Goal: Transaction & Acquisition: Purchase product/service

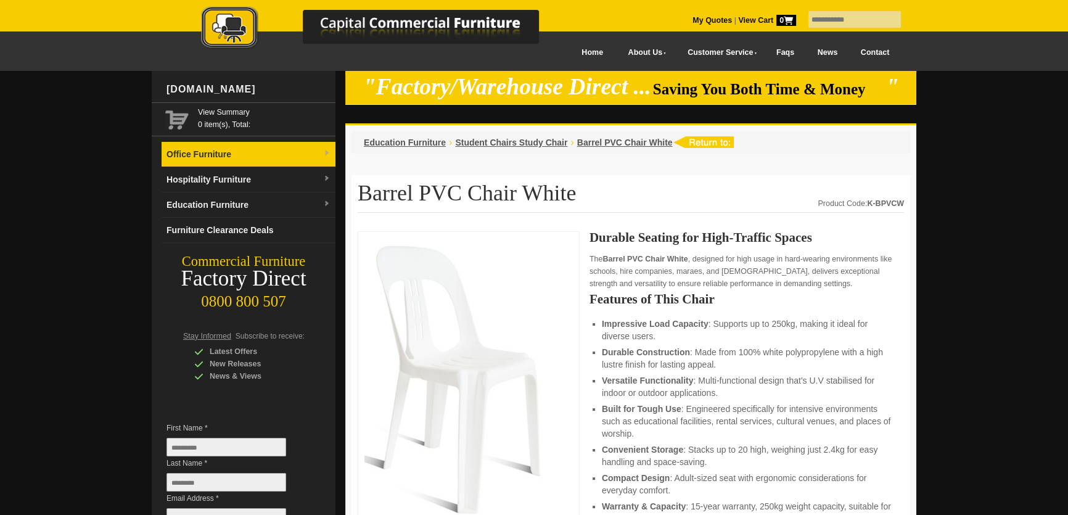
click at [274, 157] on link "Office Furniture" at bounding box center [248, 154] width 174 height 25
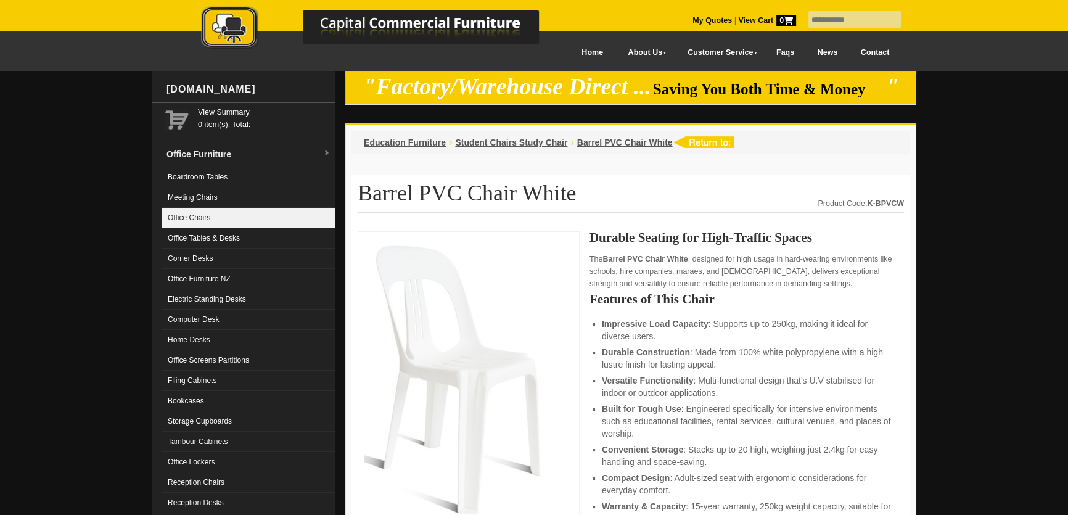
click at [200, 216] on link "Office Chairs" at bounding box center [248, 218] width 174 height 20
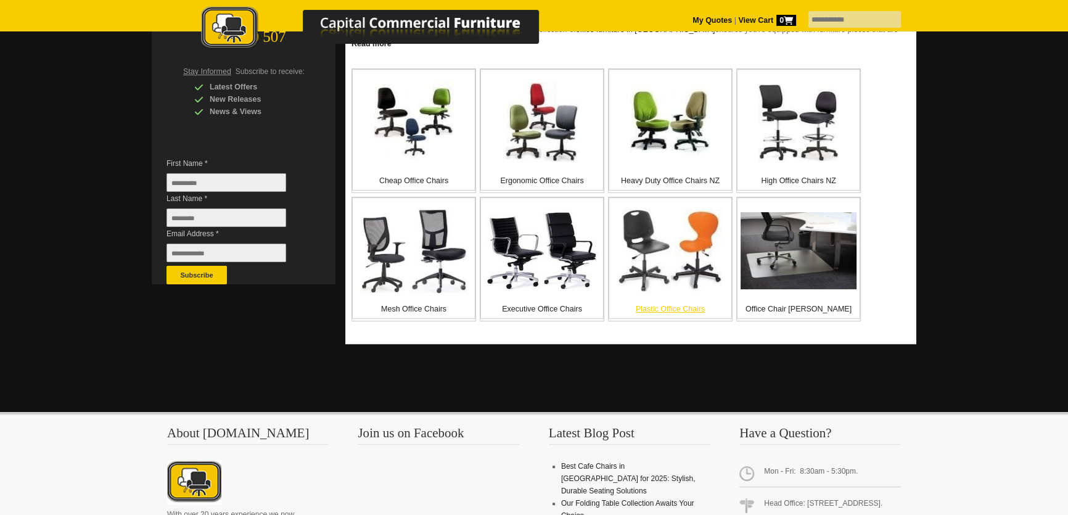
scroll to position [280, 0]
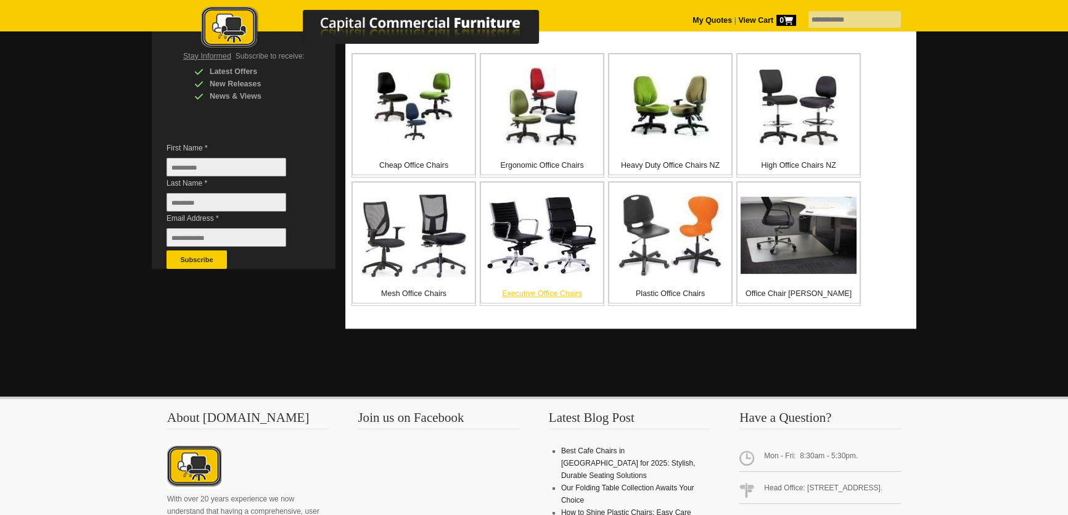
click at [573, 293] on p "Executive Office Chairs" at bounding box center [542, 293] width 122 height 12
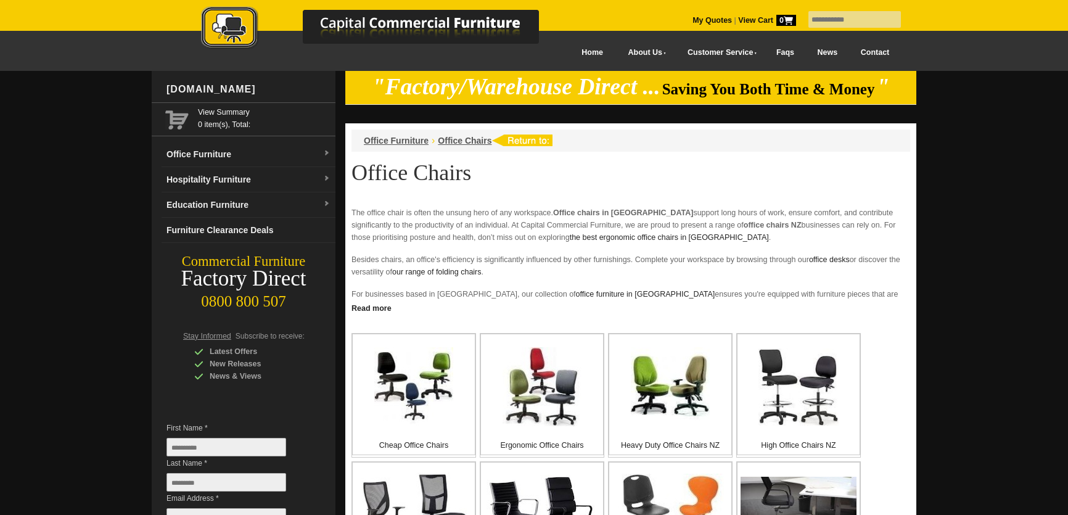
scroll to position [280, 0]
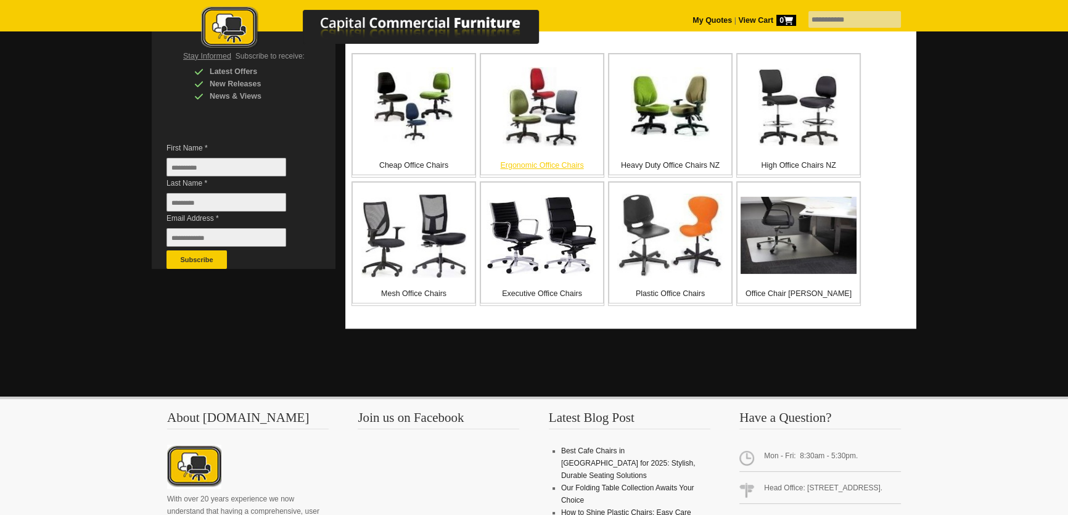
click at [557, 164] on p "Ergonomic Office Chairs" at bounding box center [542, 165] width 122 height 12
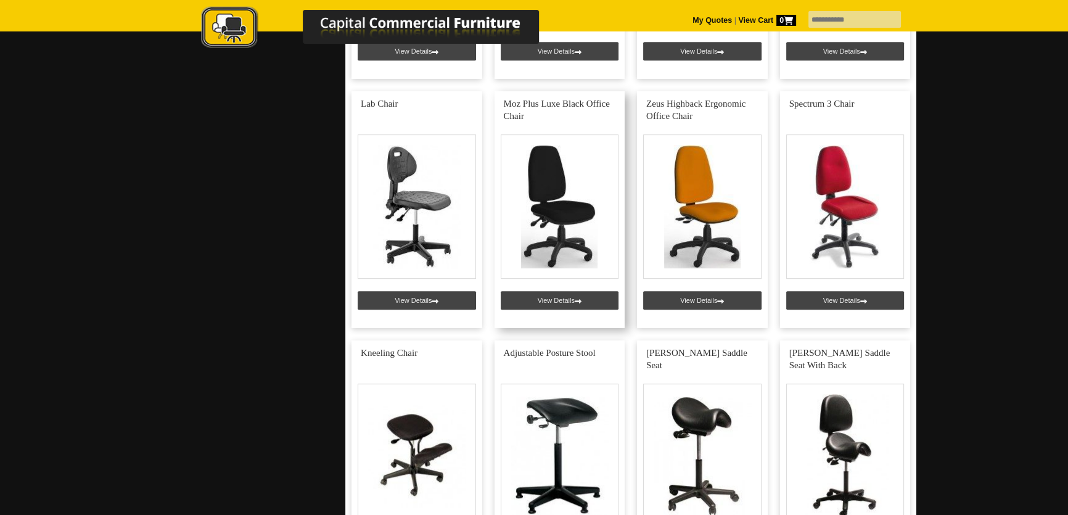
scroll to position [746, 0]
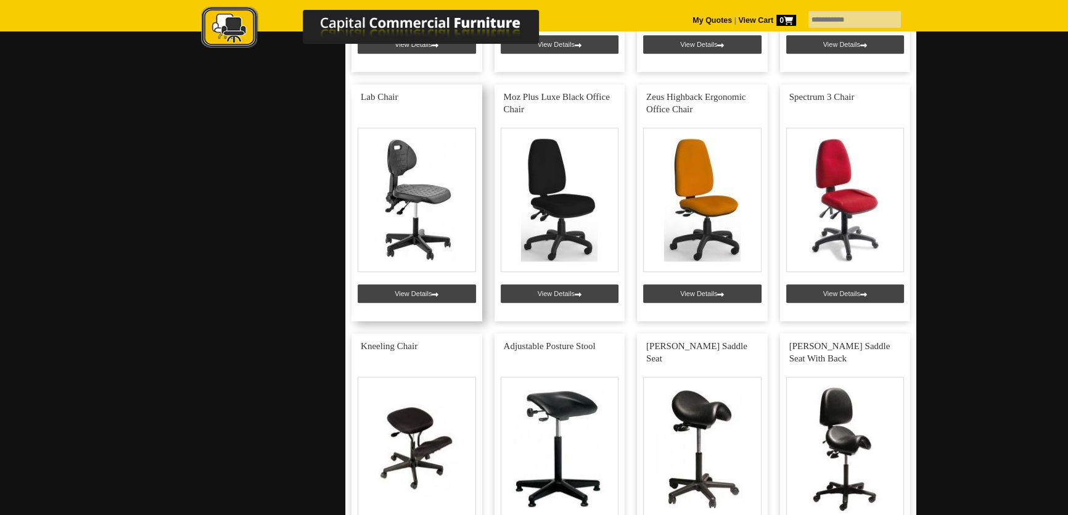
click at [433, 292] on link at bounding box center [416, 202] width 131 height 237
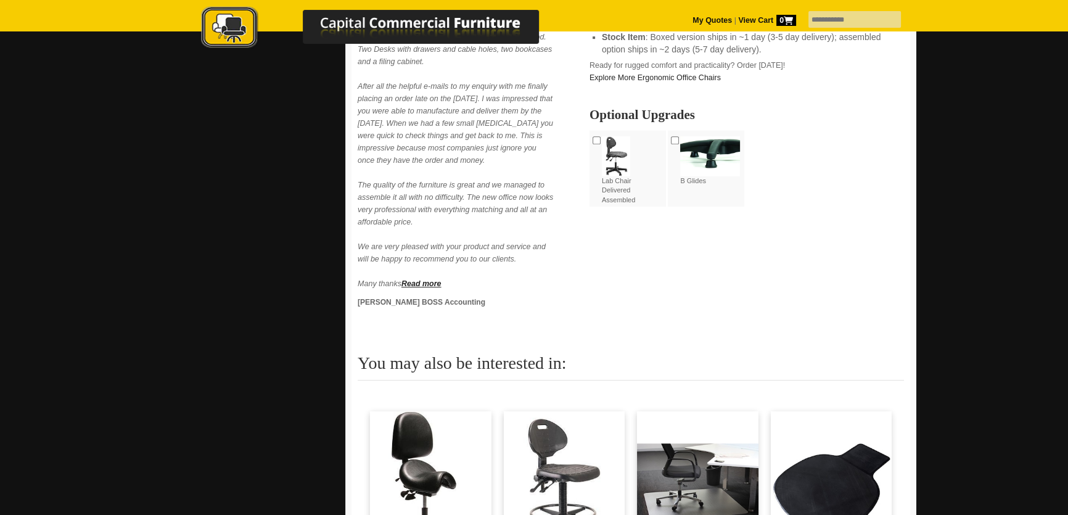
scroll to position [374, 0]
